Goal: Information Seeking & Learning: Learn about a topic

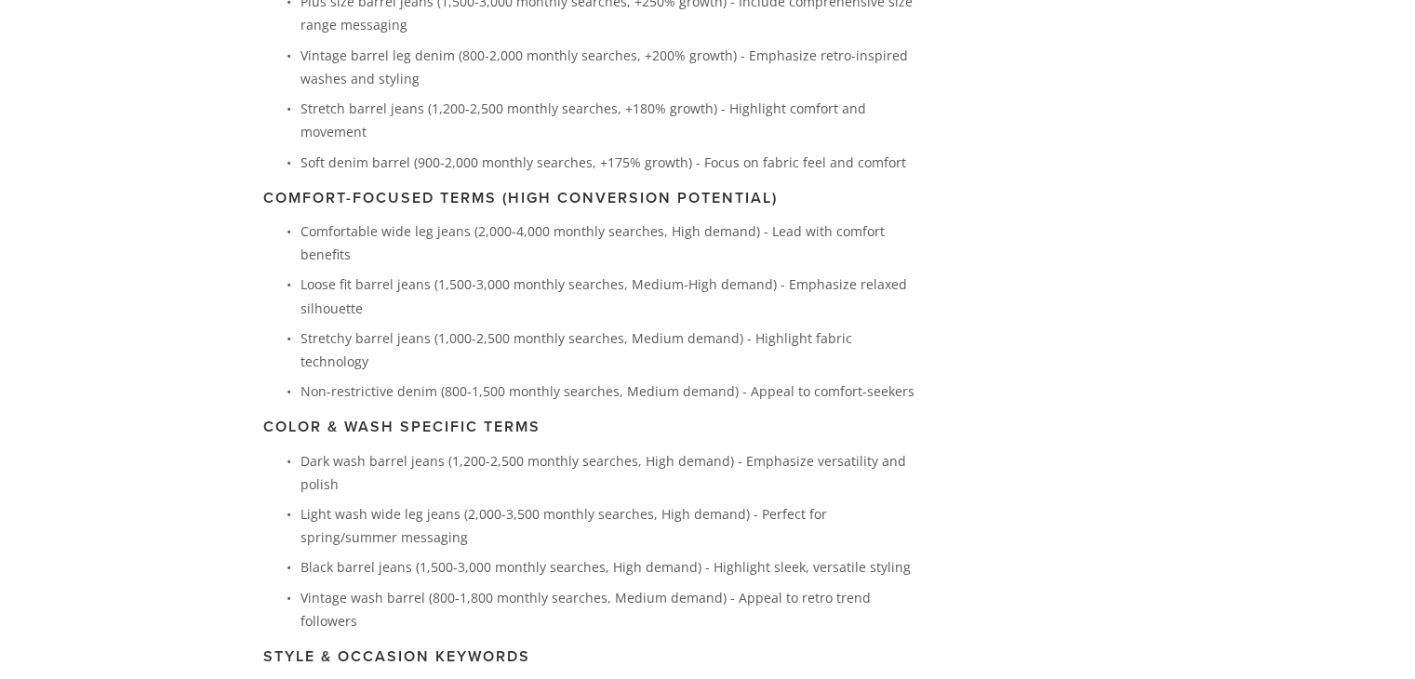
scroll to position [3556, 0]
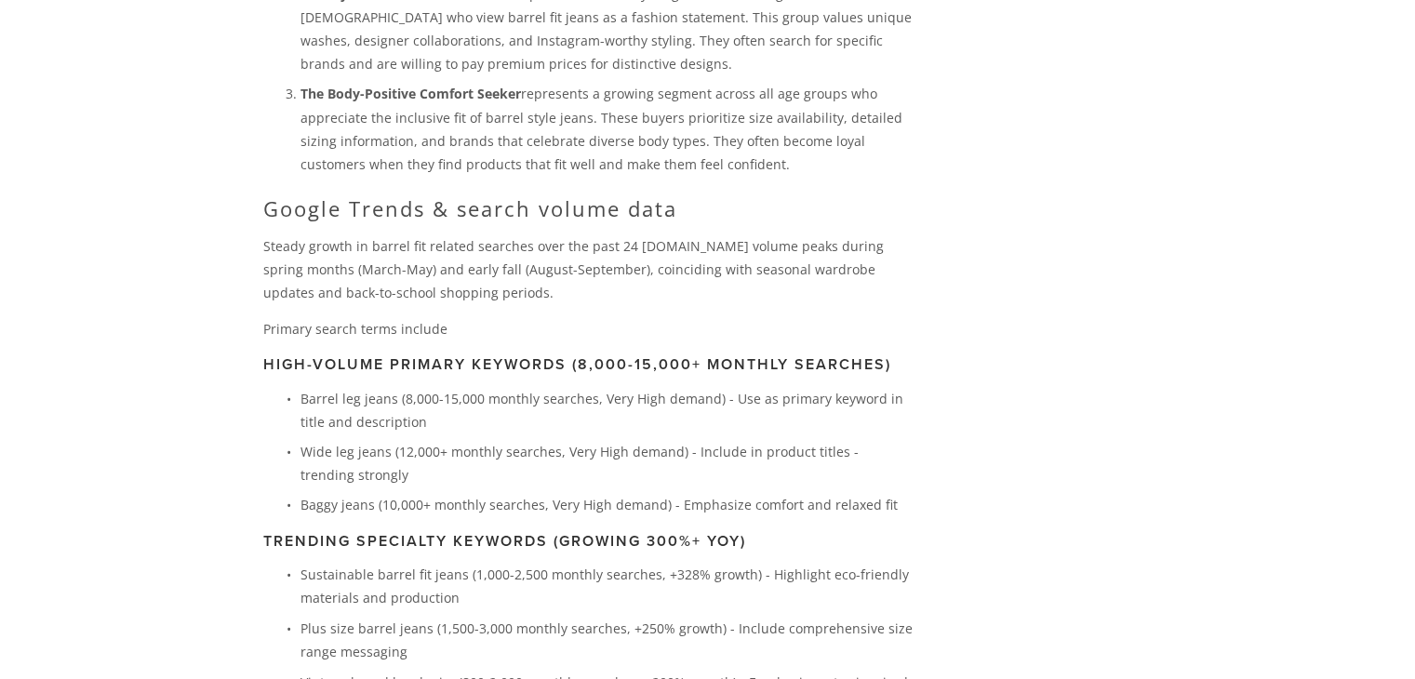
scroll to position [2932, 0]
click at [381, 236] on p "Steady growth in barrel fit related searches over the past 24 [DOMAIN_NAME] vol…" at bounding box center [589, 268] width 652 height 71
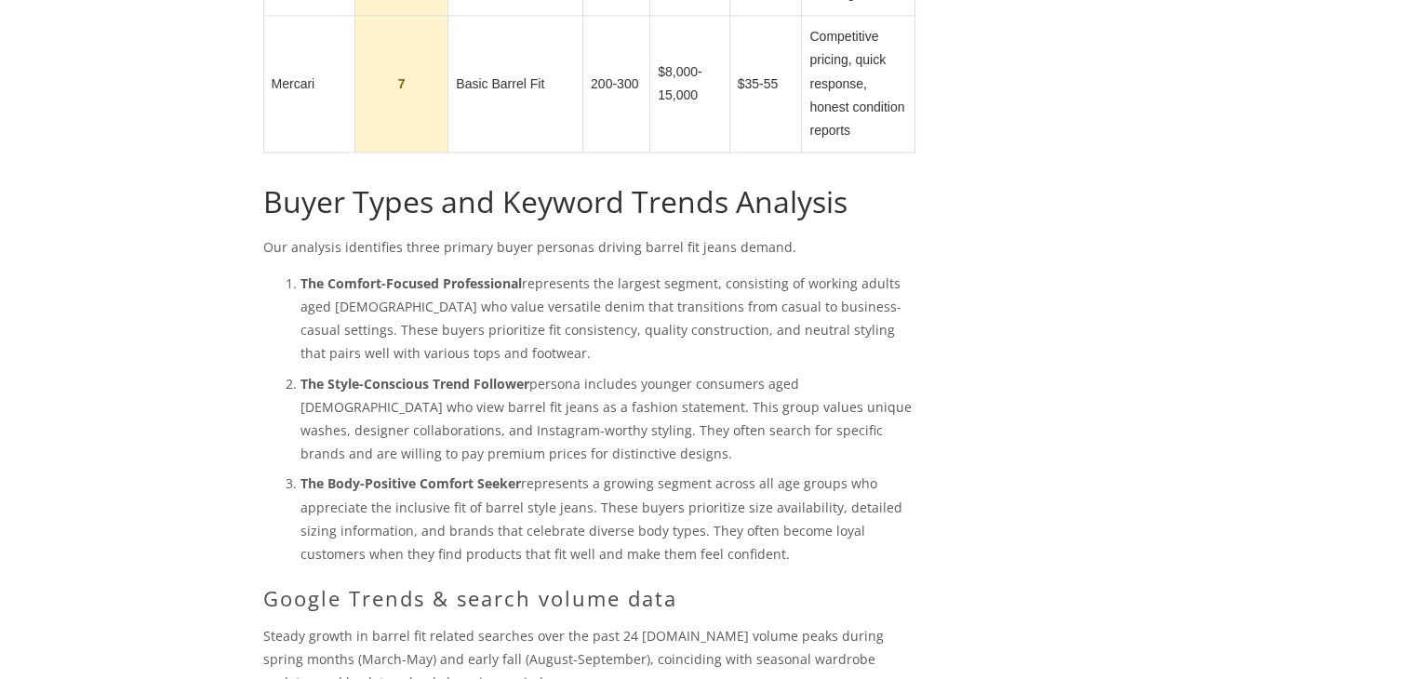
scroll to position [2540, 0]
